Goal: Check status: Check status

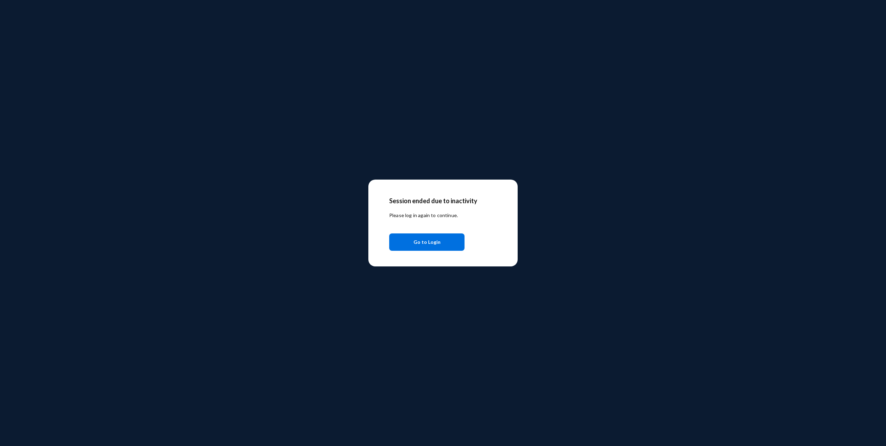
click at [443, 242] on button "Go to Login" at bounding box center [426, 241] width 75 height 17
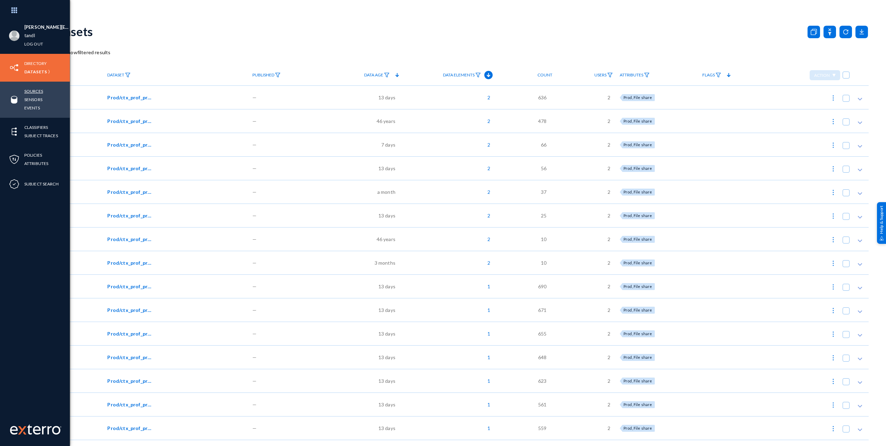
click at [31, 90] on link "Sources" at bounding box center [33, 91] width 19 height 8
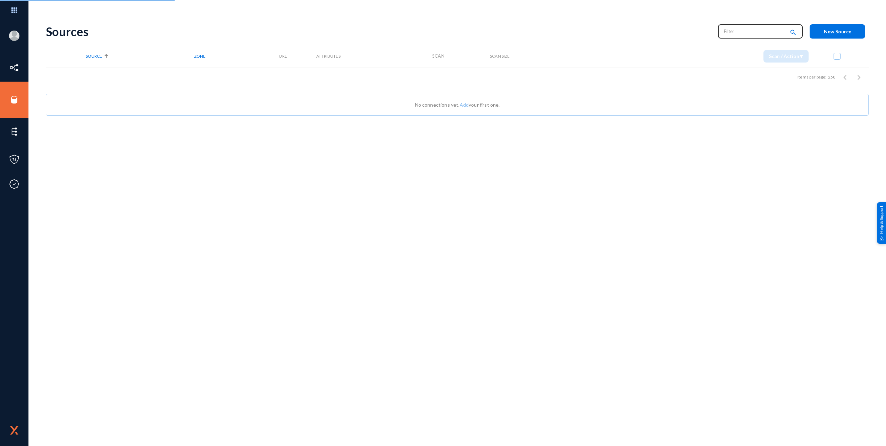
click at [736, 31] on input "text" at bounding box center [754, 31] width 61 height 10
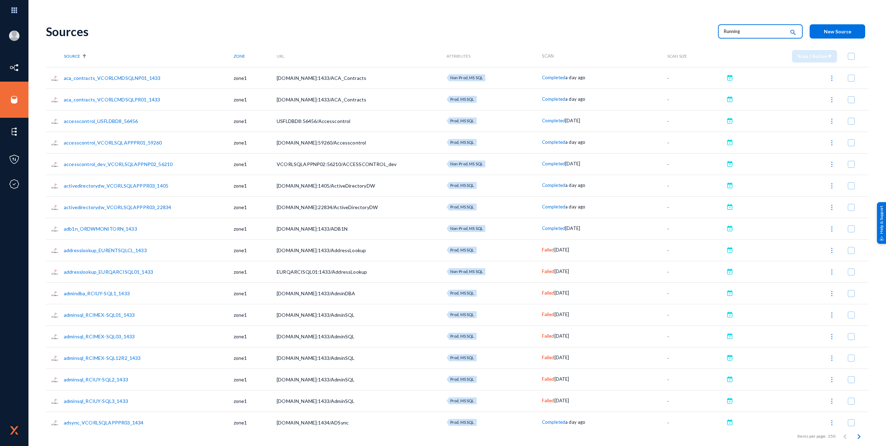
type input "Running"
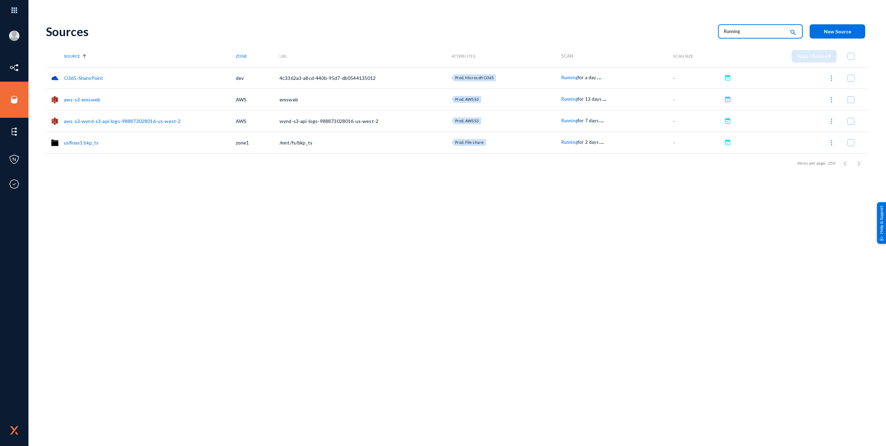
click at [570, 143] on span "Running" at bounding box center [569, 142] width 16 height 6
click at [580, 230] on div at bounding box center [443, 223] width 886 height 446
click at [732, 33] on input "Running" at bounding box center [754, 31] width 61 height 10
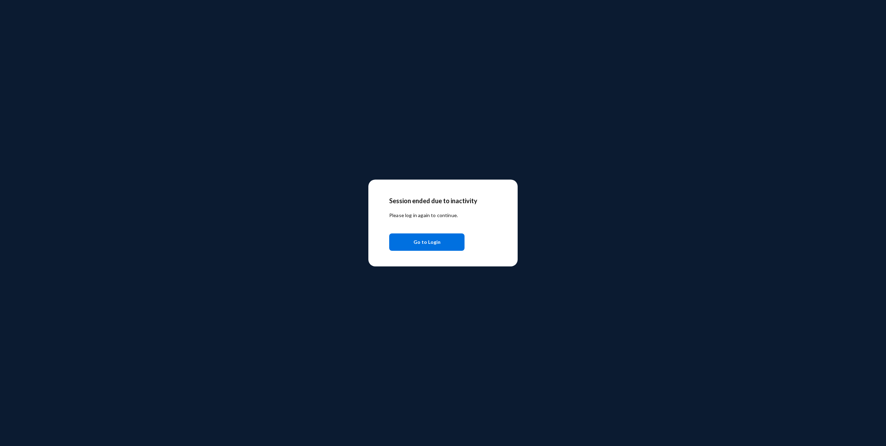
click at [403, 243] on button "Go to Login" at bounding box center [426, 241] width 75 height 17
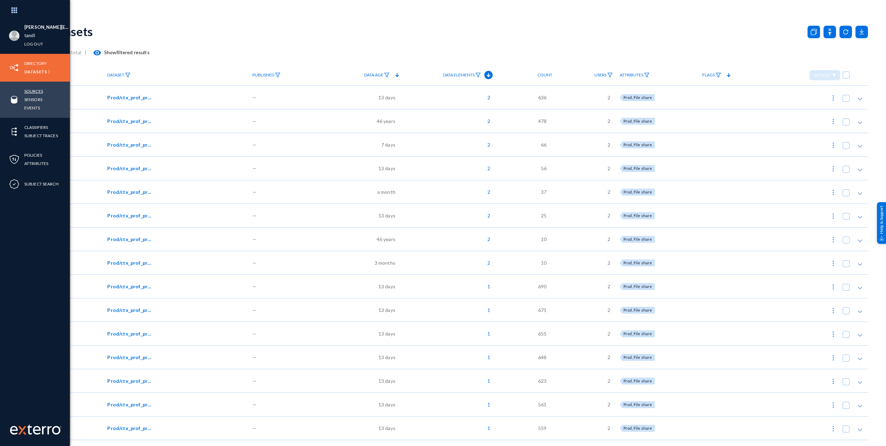
click at [35, 90] on link "Sources" at bounding box center [33, 91] width 19 height 8
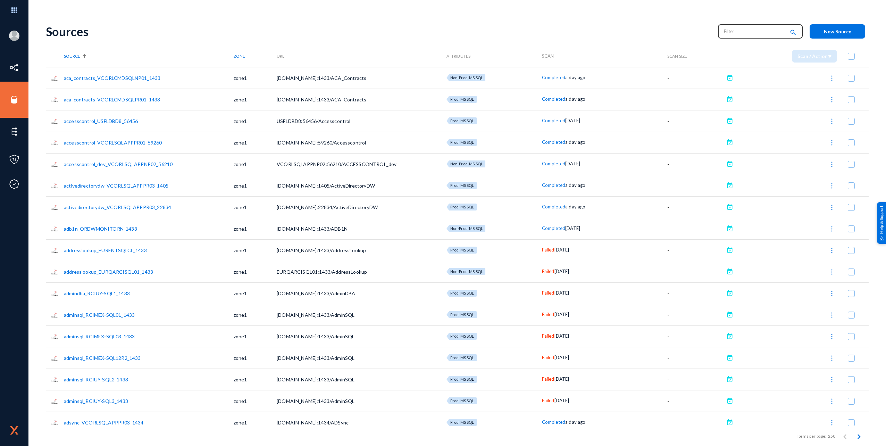
click at [728, 28] on input "text" at bounding box center [754, 31] width 61 height 10
type input "Failed"
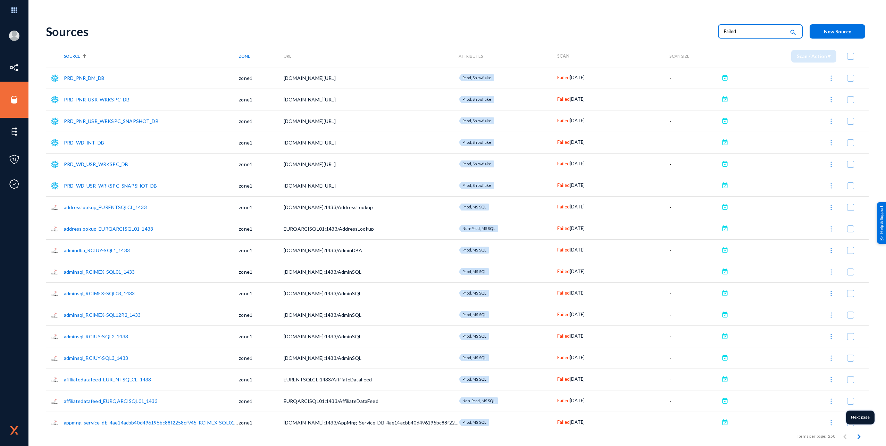
click at [857, 435] on icon "Next page" at bounding box center [858, 436] width 3 height 5
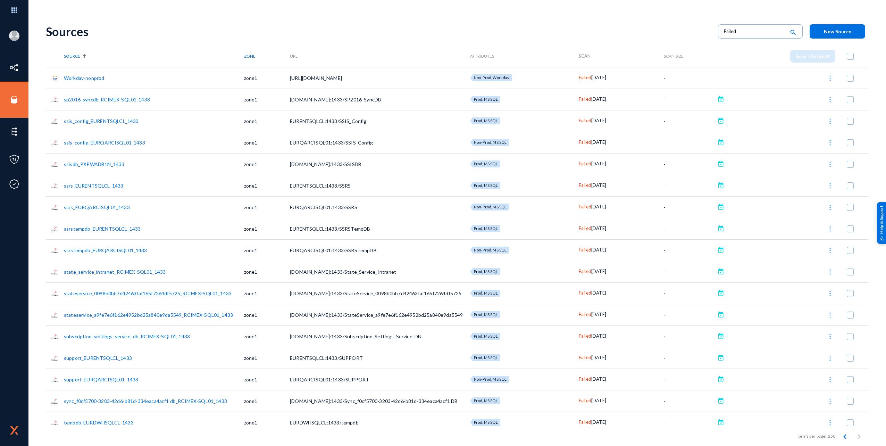
click at [847, 56] on span at bounding box center [849, 56] width 7 height 7
click at [850, 59] on input "checkbox" at bounding box center [850, 59] width 1 height 1
checkbox input "true"
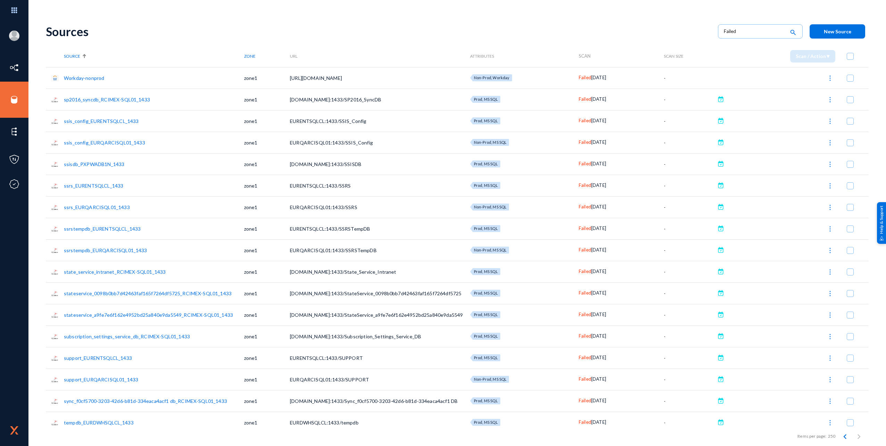
checkbox input "true"
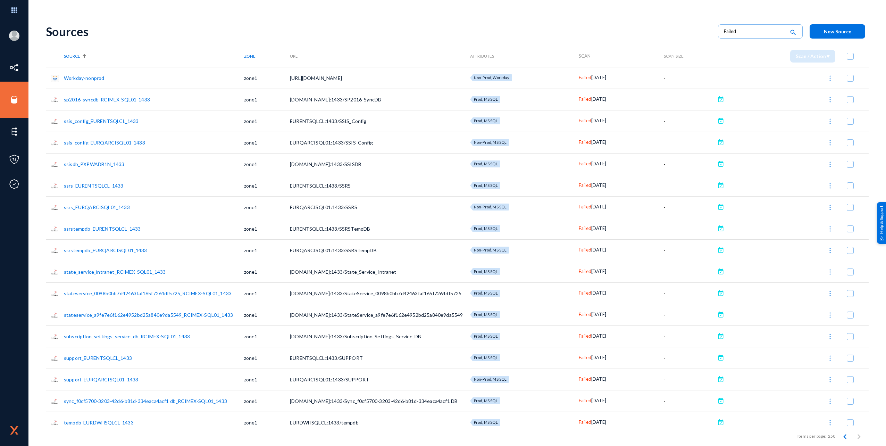
checkbox input "true"
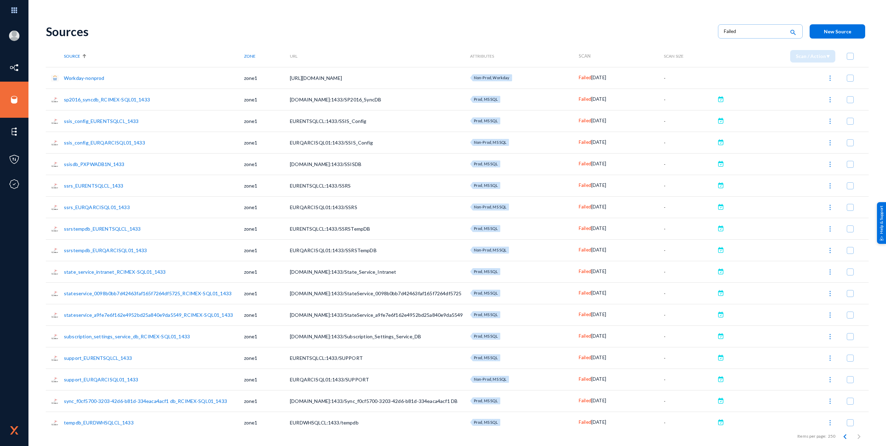
checkbox input "true"
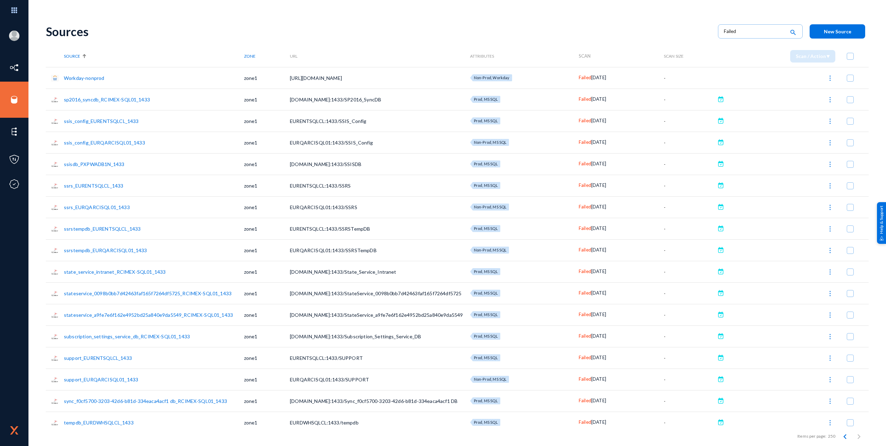
checkbox input "true"
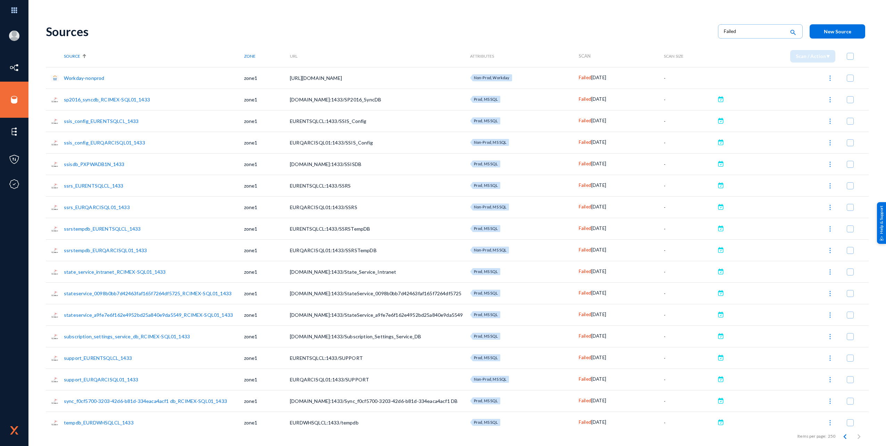
checkbox input "true"
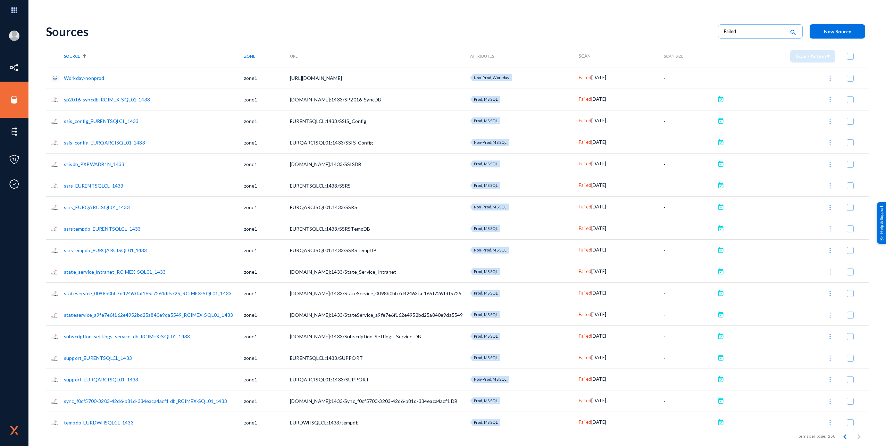
checkbox input "true"
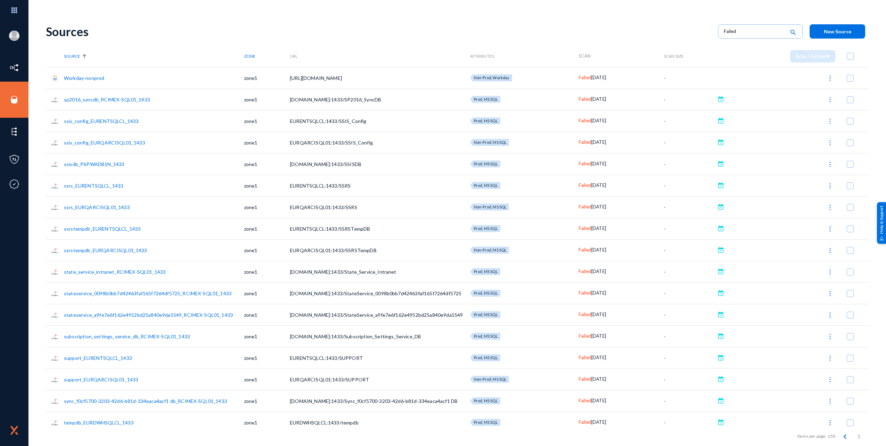
checkbox input "true"
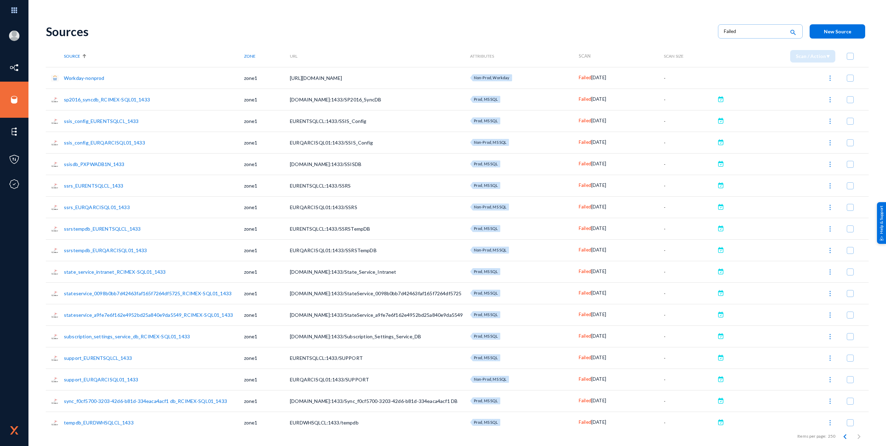
checkbox input "true"
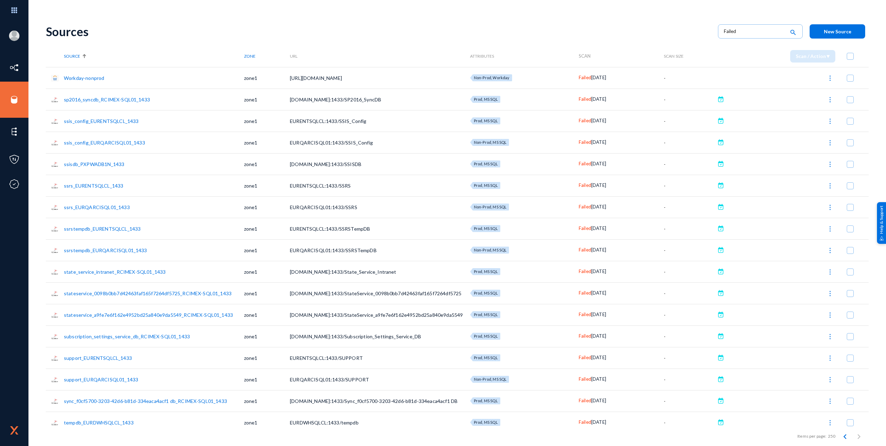
checkbox input "true"
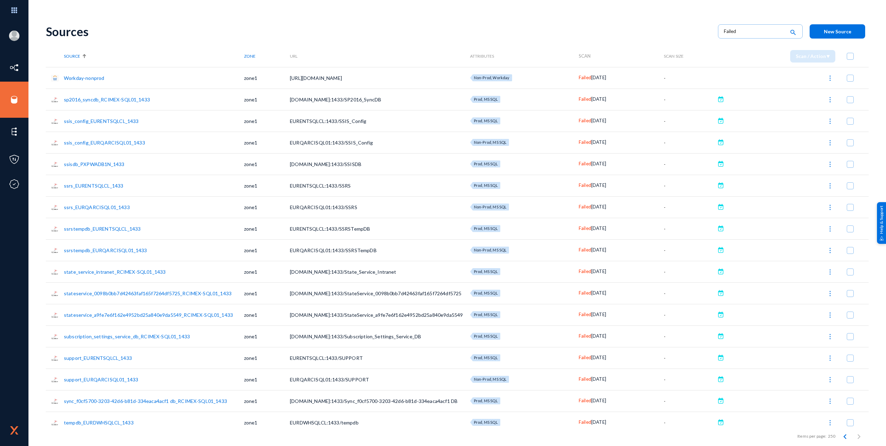
checkbox input "true"
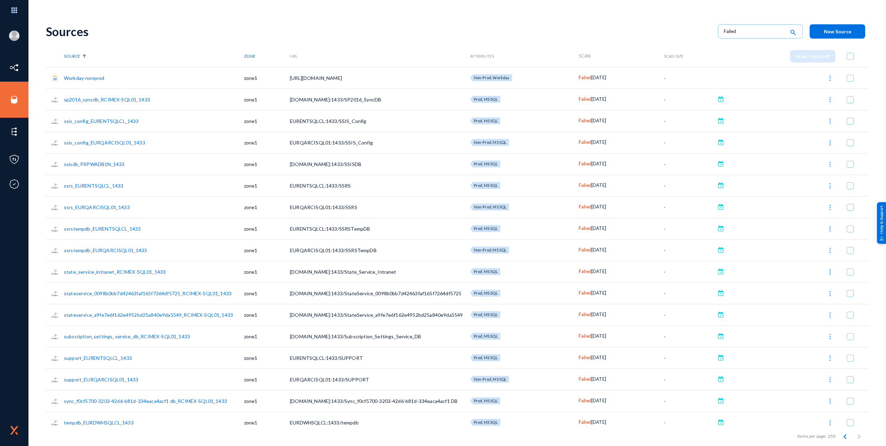
checkbox input "true"
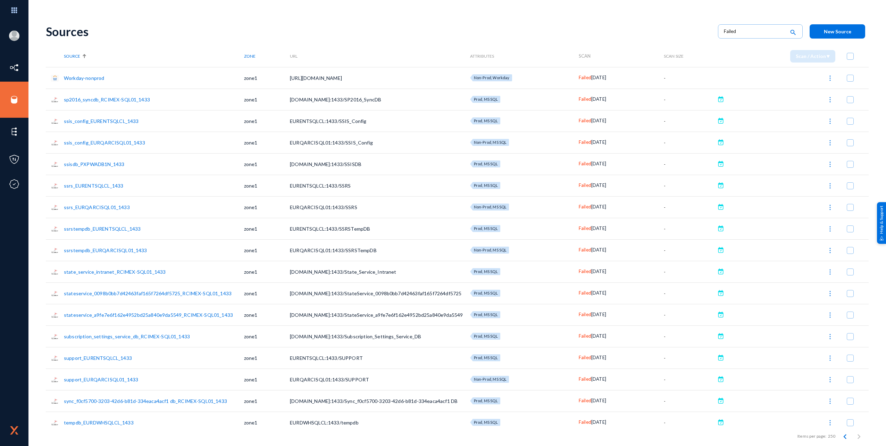
checkbox input "true"
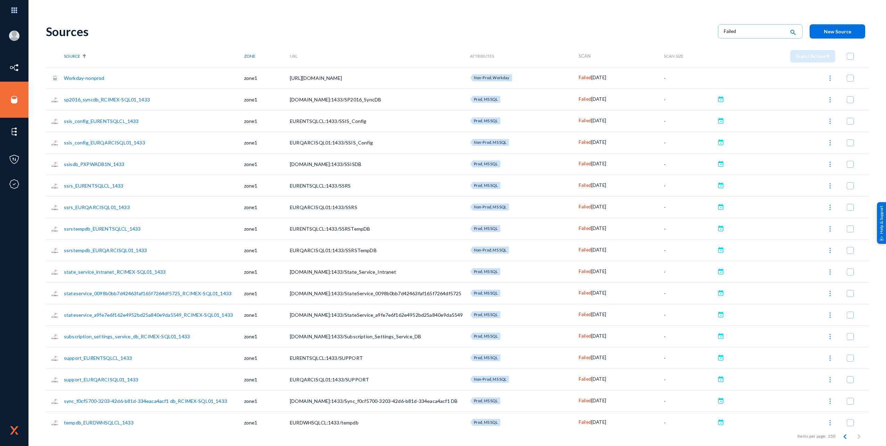
checkbox input "true"
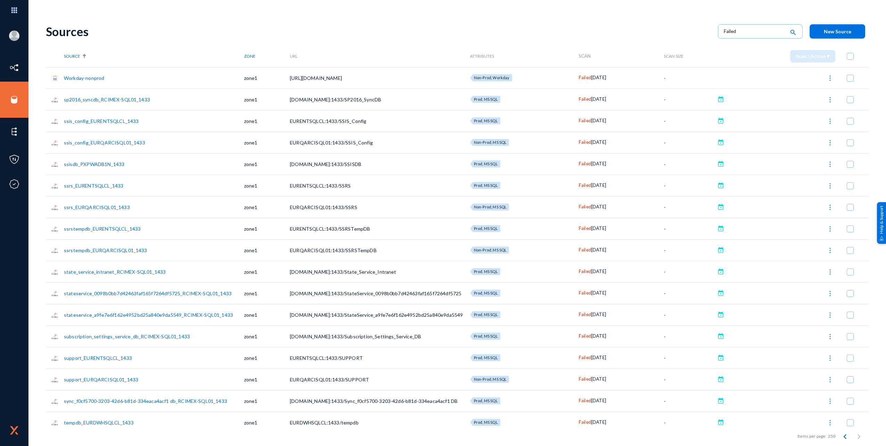
checkbox input "true"
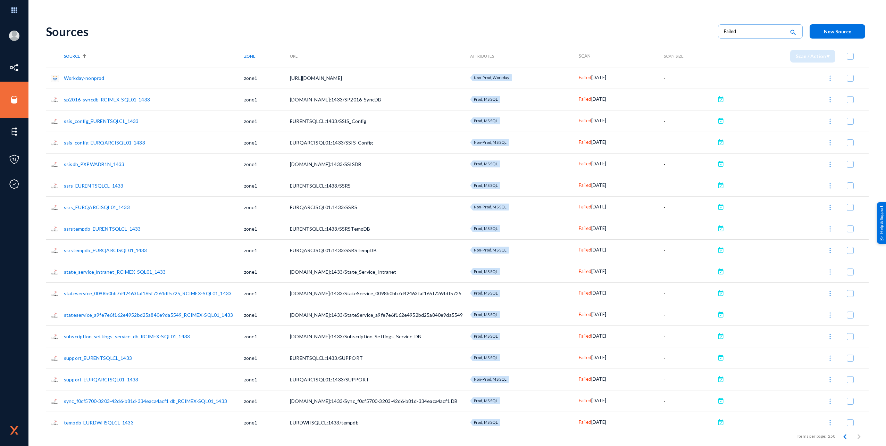
checkbox input "true"
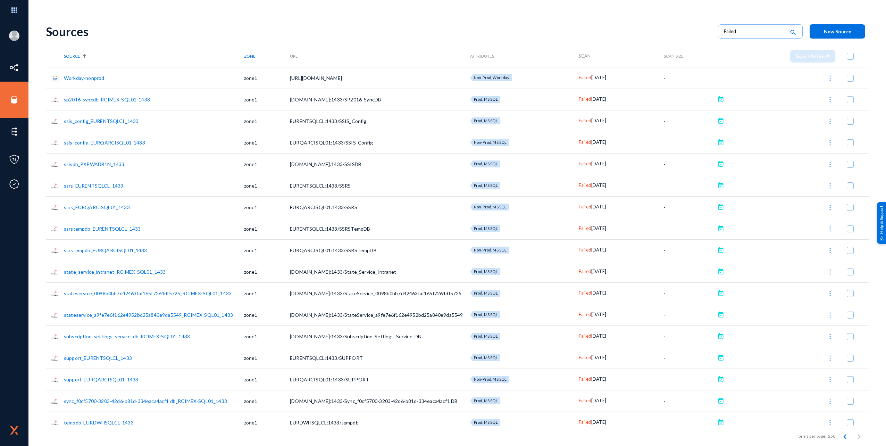
checkbox input "true"
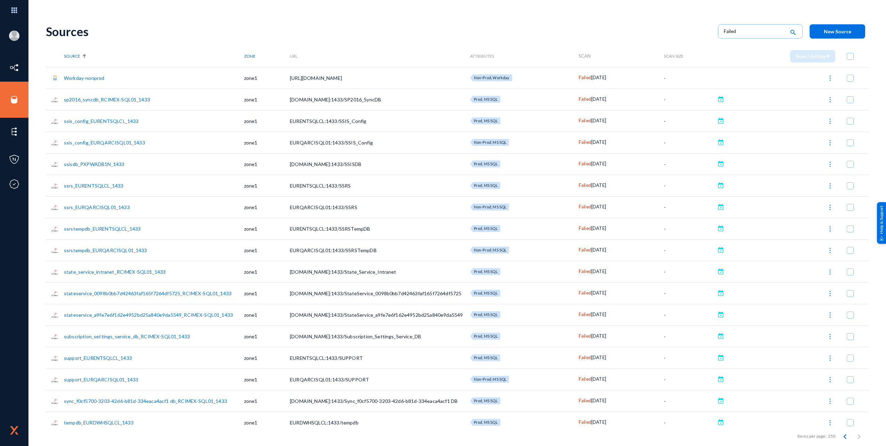
checkbox input "true"
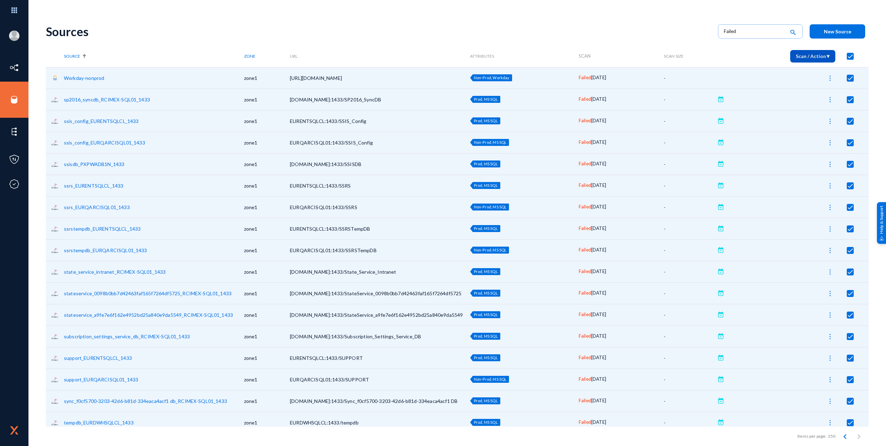
click at [820, 53] on button "Scan / Action" at bounding box center [812, 56] width 45 height 12
click at [725, 51] on div at bounding box center [443, 223] width 886 height 446
click at [840, 436] on icon "Previous page" at bounding box center [845, 436] width 10 height 10
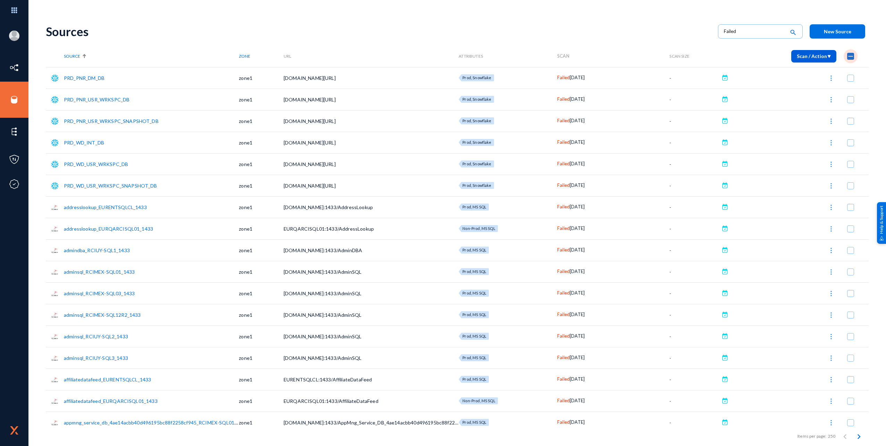
click at [849, 58] on span at bounding box center [850, 56] width 7 height 7
click at [850, 59] on input "checkbox" at bounding box center [850, 59] width 1 height 1
click at [849, 58] on span at bounding box center [850, 56] width 7 height 7
click at [850, 59] on input "checkbox" at bounding box center [850, 59] width 1 height 1
checkbox input "true"
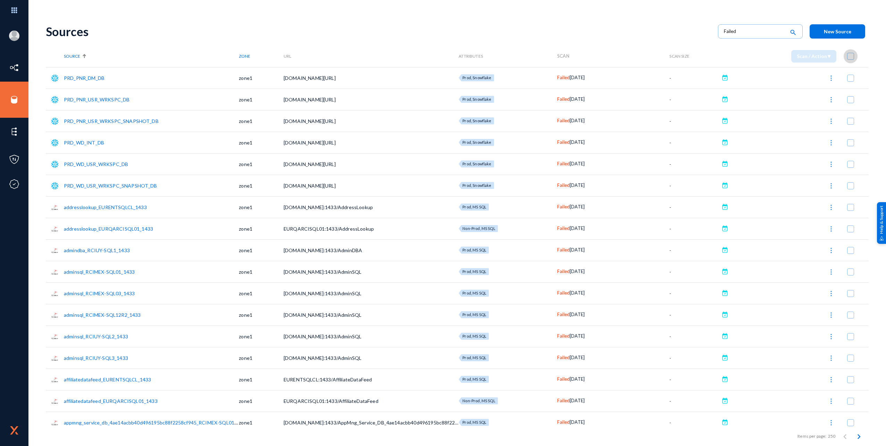
checkbox input "true"
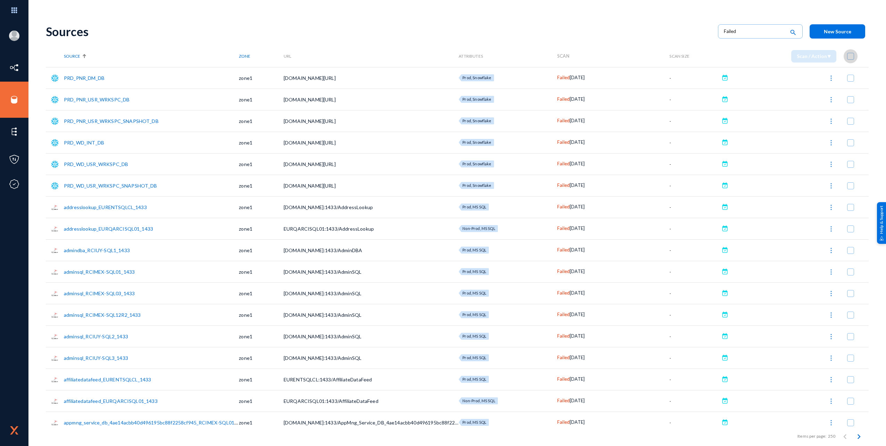
checkbox input "true"
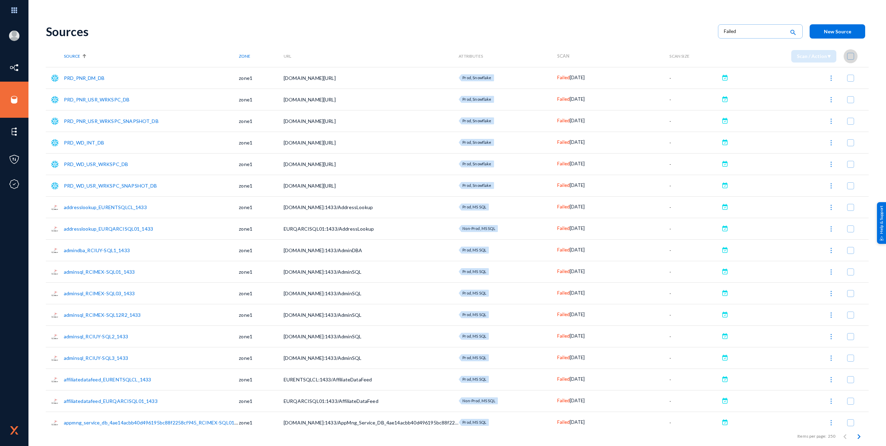
checkbox input "true"
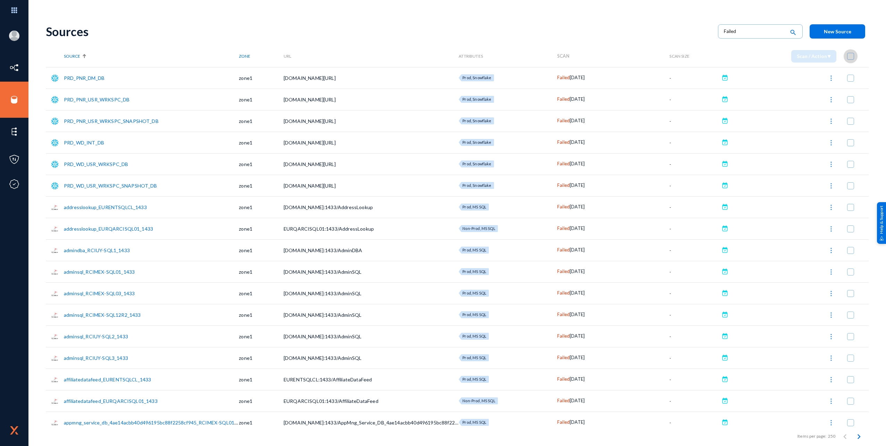
checkbox input "true"
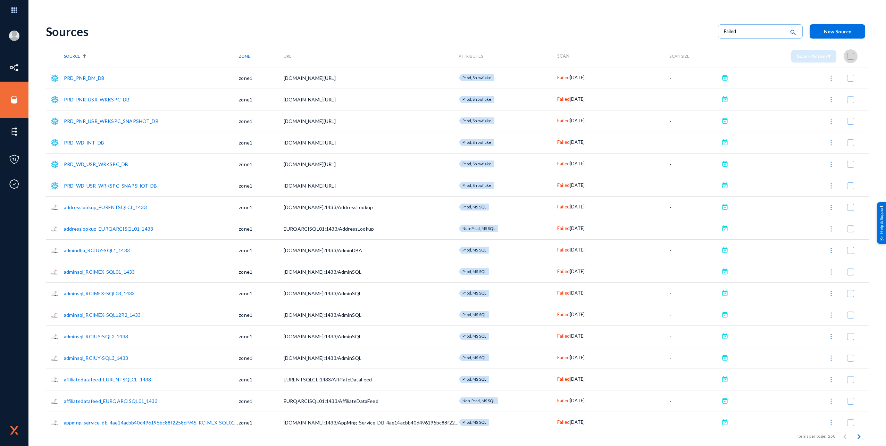
checkbox input "true"
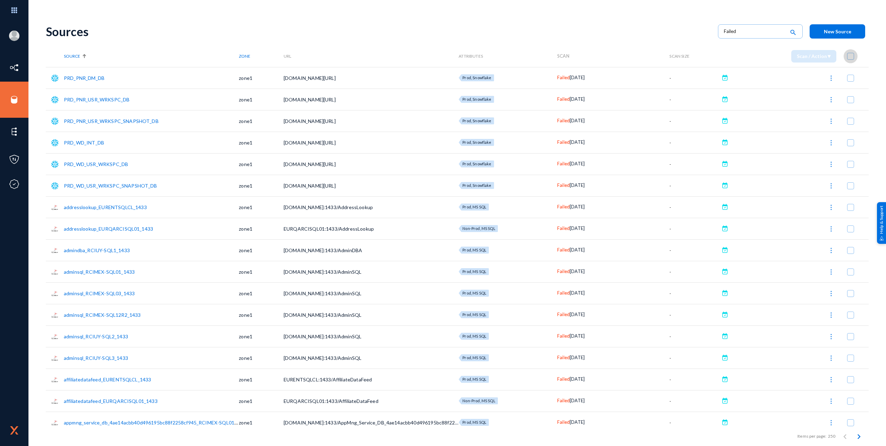
checkbox input "true"
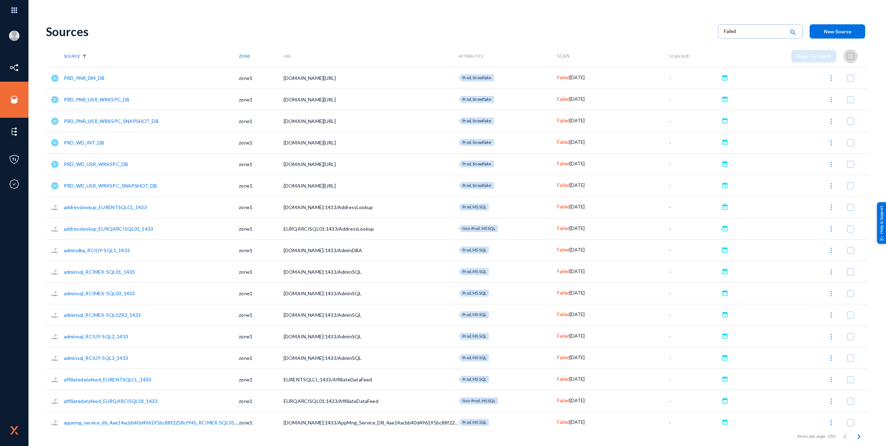
checkbox input "true"
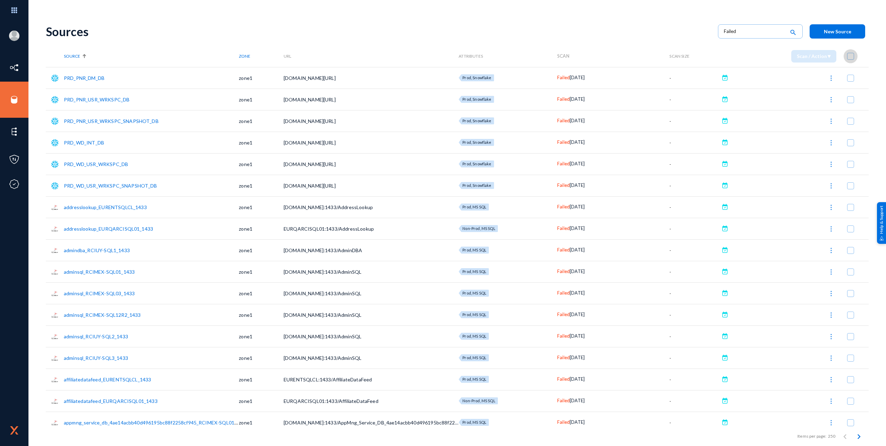
checkbox input "true"
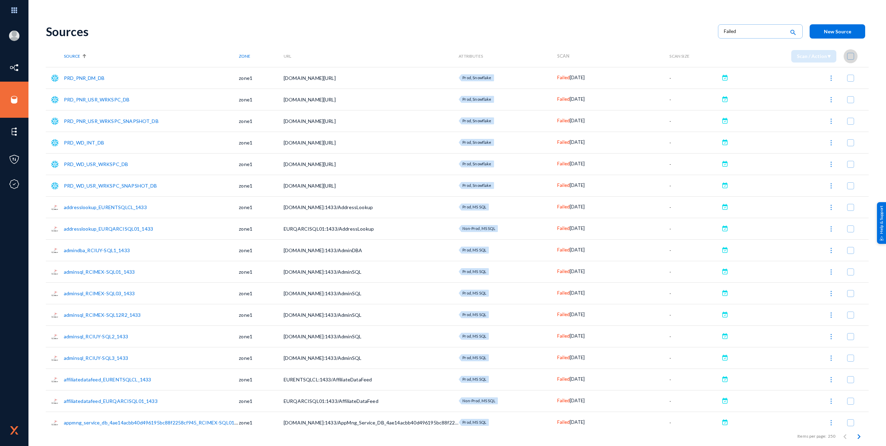
checkbox input "true"
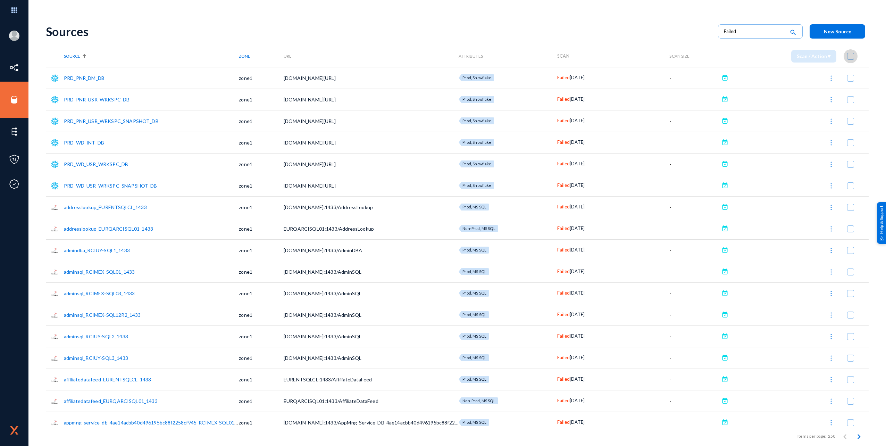
checkbox input "true"
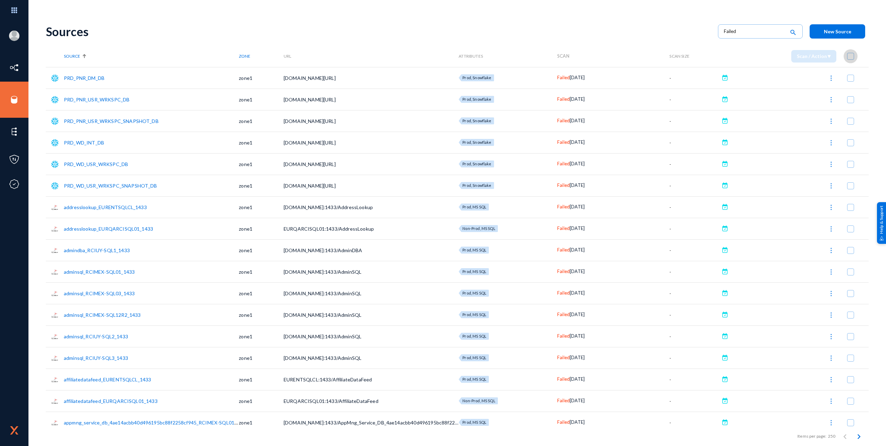
checkbox input "true"
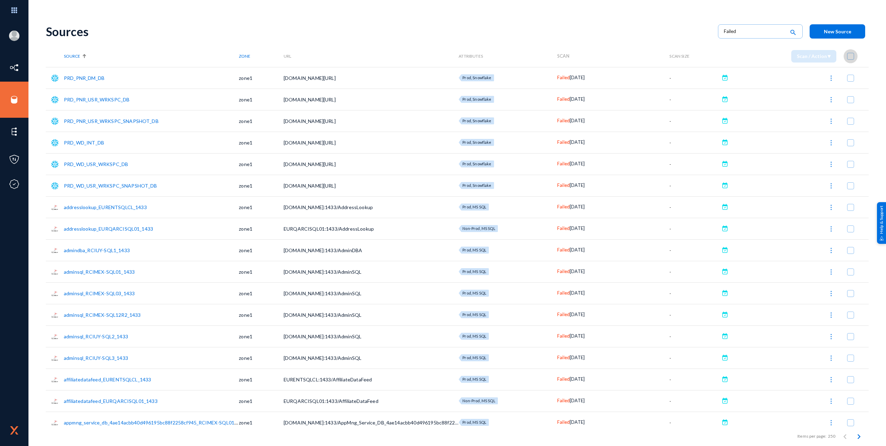
checkbox input "true"
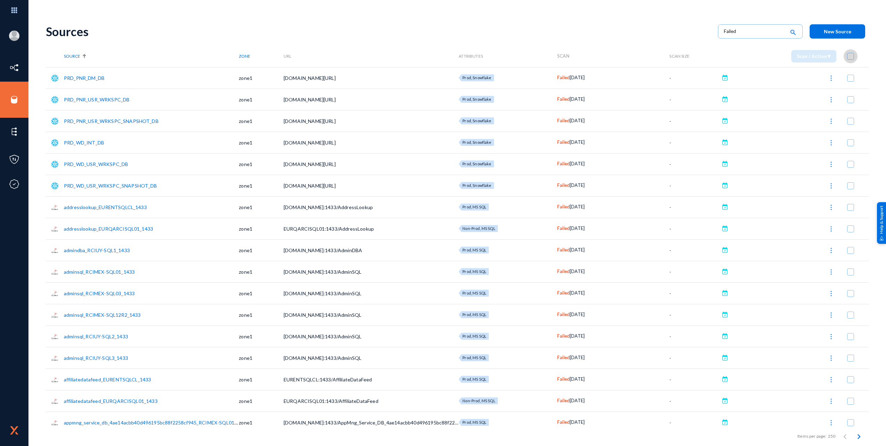
checkbox input "true"
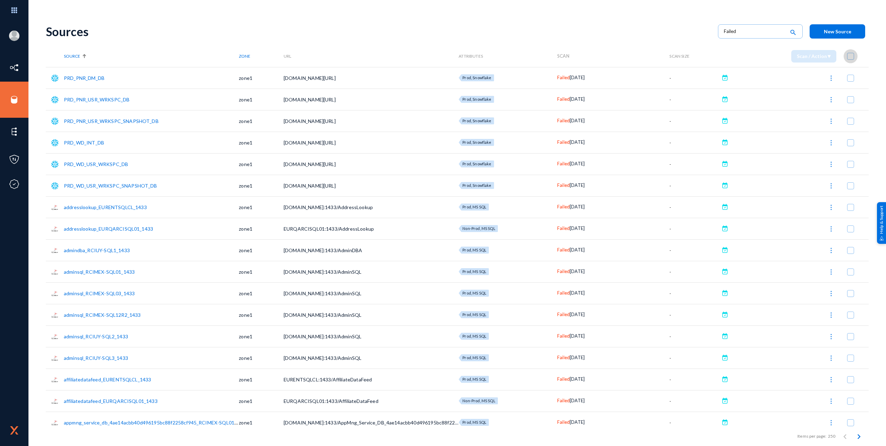
checkbox input "true"
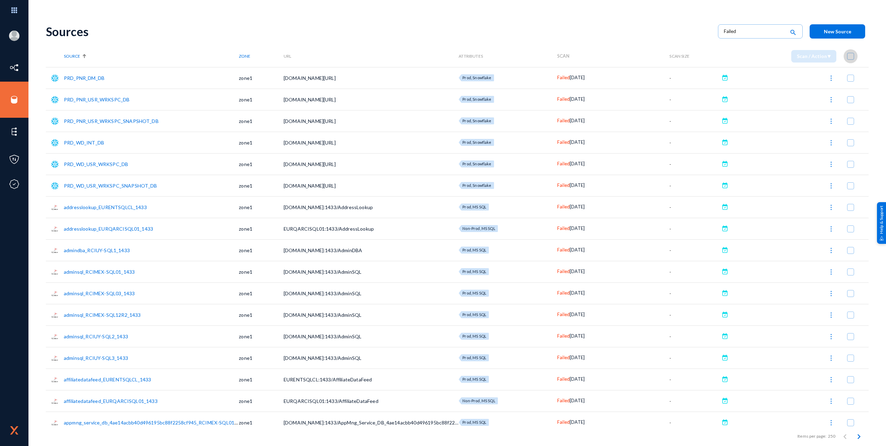
checkbox input "true"
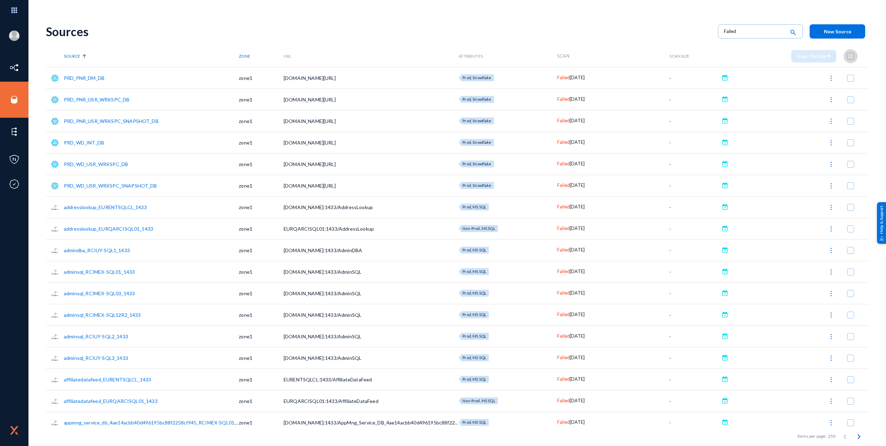
checkbox input "true"
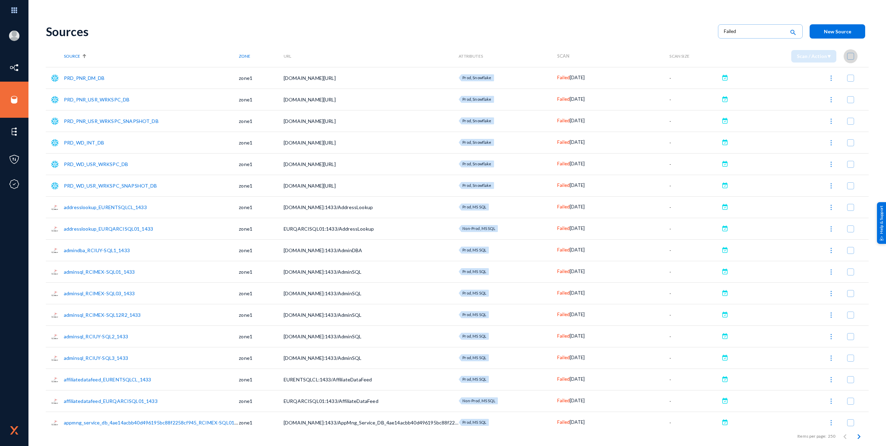
checkbox input "true"
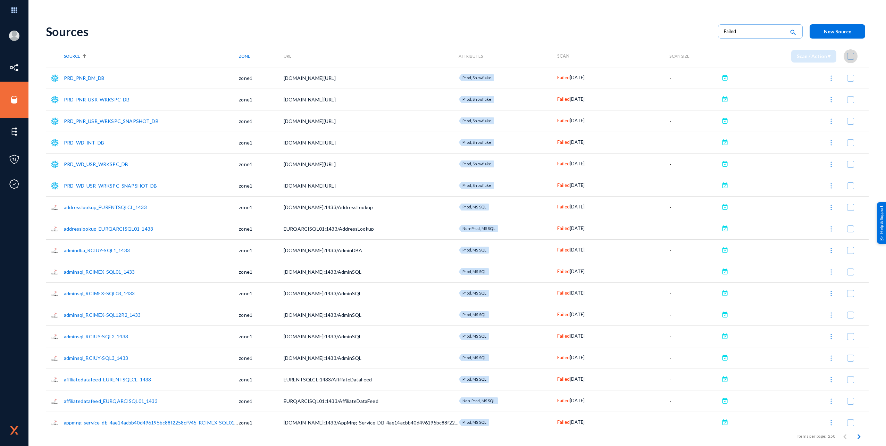
checkbox input "true"
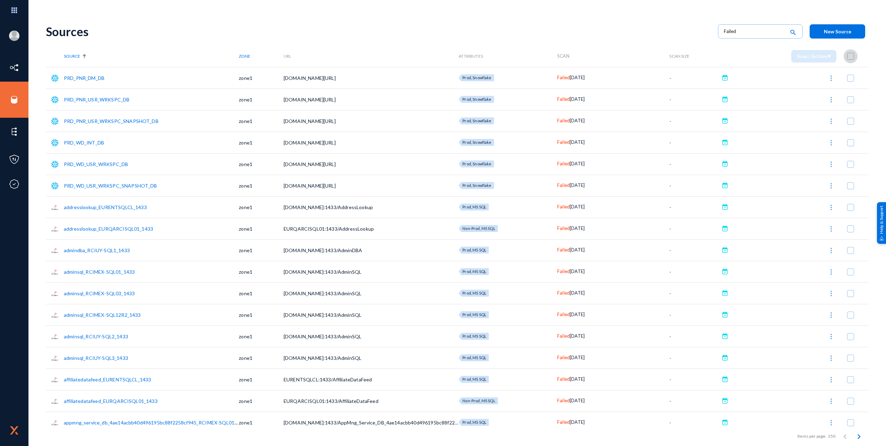
checkbox input "true"
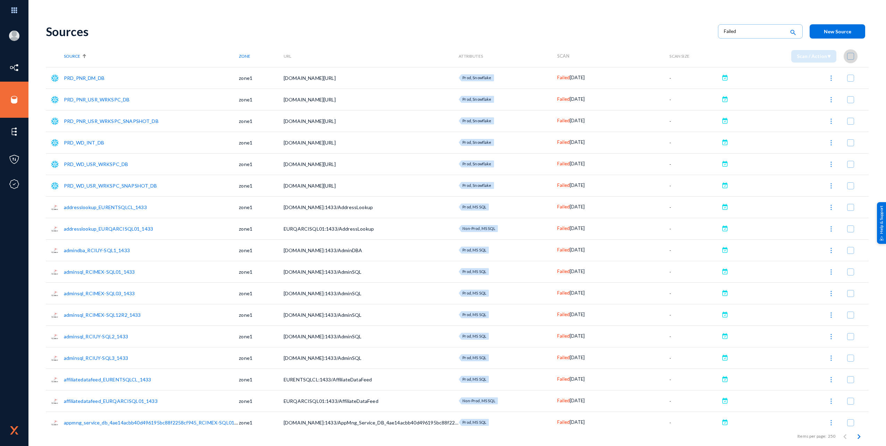
checkbox input "true"
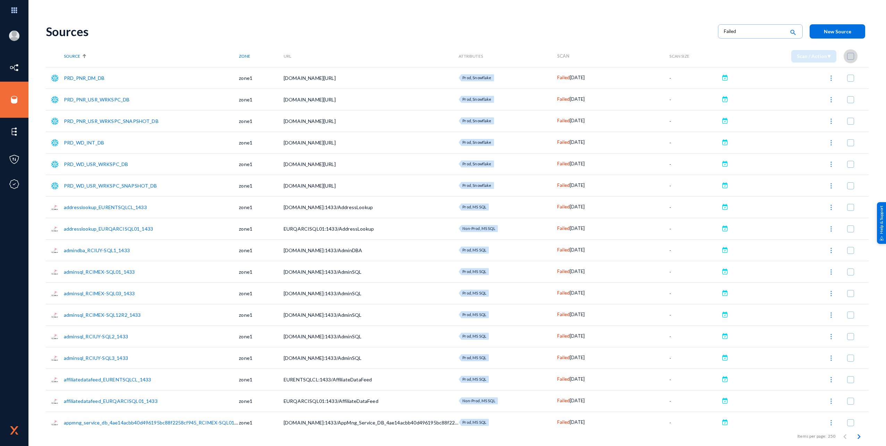
checkbox input "true"
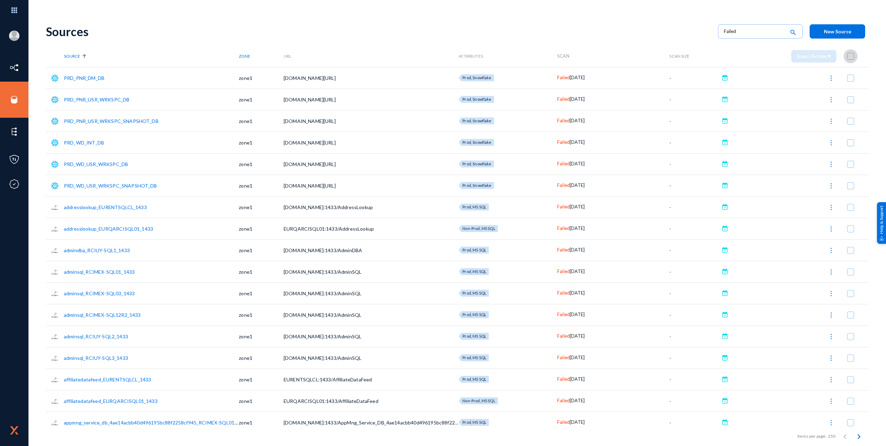
checkbox input "true"
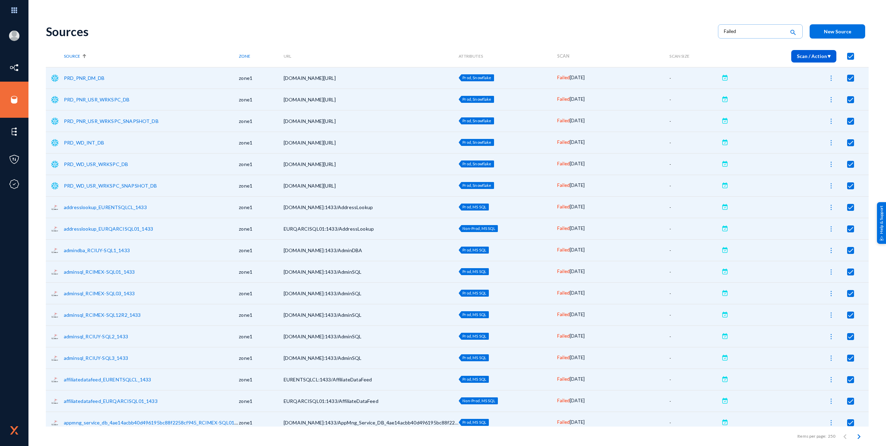
click at [827, 58] on img at bounding box center [829, 56] width 4 height 3
click at [856, 434] on div at bounding box center [443, 223] width 886 height 446
click at [857, 438] on icon "Next page" at bounding box center [858, 436] width 3 height 5
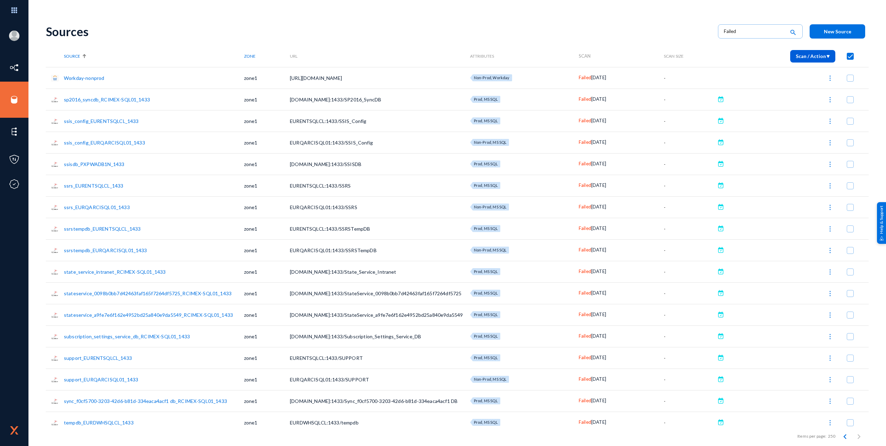
click at [848, 59] on span at bounding box center [849, 56] width 7 height 7
click at [850, 59] on input "checkbox" at bounding box center [850, 59] width 1 height 1
click at [848, 59] on span at bounding box center [849, 56] width 7 height 7
click at [850, 59] on input "checkbox" at bounding box center [850, 59] width 1 height 1
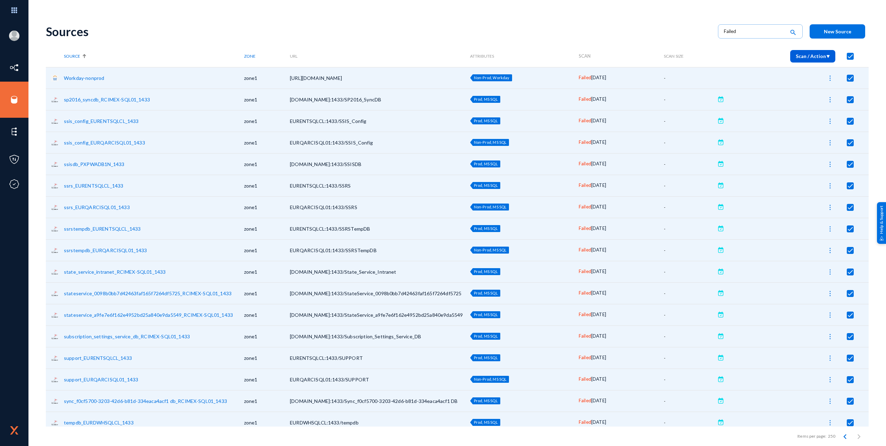
click at [819, 59] on button "Scan / Action" at bounding box center [812, 56] width 45 height 12
click at [655, 53] on div at bounding box center [443, 223] width 886 height 446
click at [843, 436] on icon "Previous page" at bounding box center [844, 436] width 3 height 5
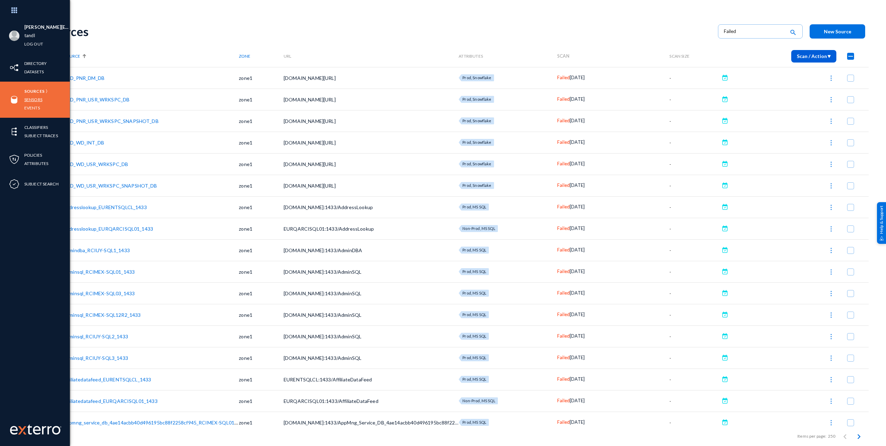
click at [39, 100] on link "Sensors" at bounding box center [33, 99] width 18 height 8
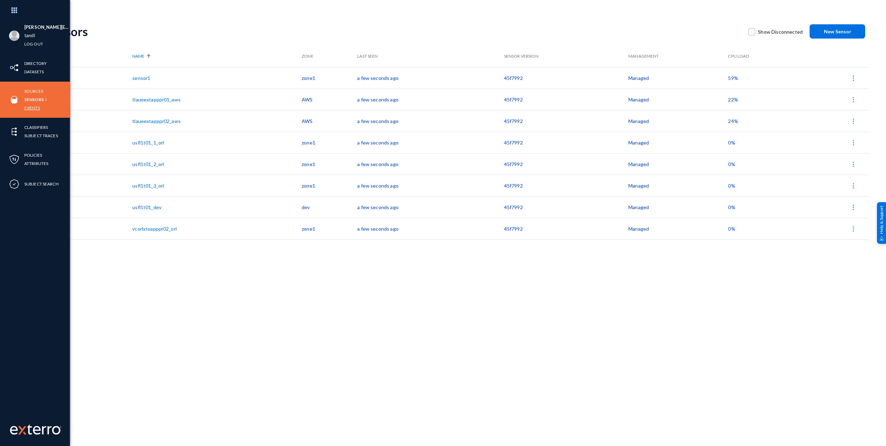
click at [31, 110] on link "Events" at bounding box center [32, 108] width 16 height 8
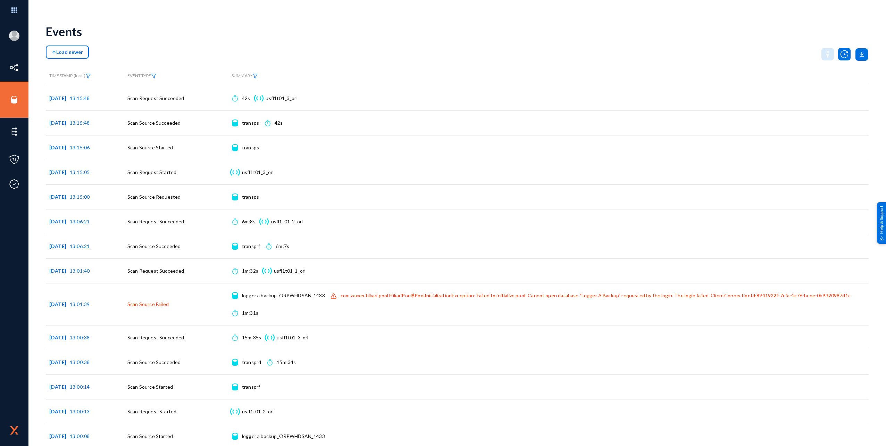
click at [638, 21] on div "Events" at bounding box center [457, 31] width 822 height 28
click at [579, 60] on div "Load newer" at bounding box center [457, 53] width 822 height 17
